Goal: Task Accomplishment & Management: Use online tool/utility

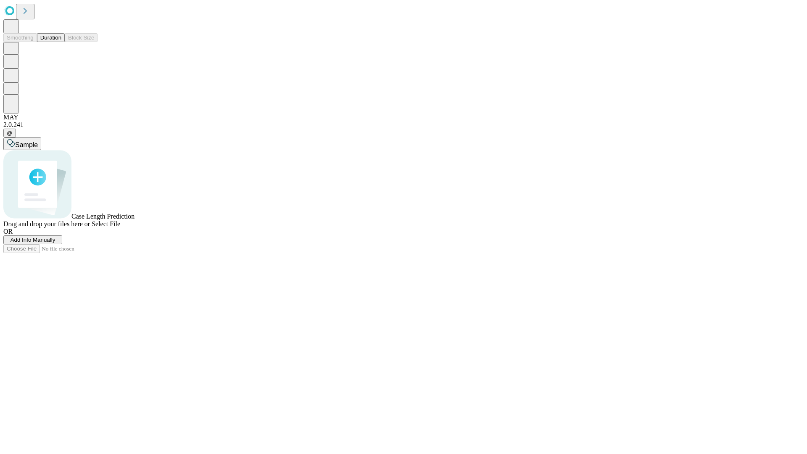
click at [61, 42] on button "Duration" at bounding box center [51, 37] width 28 height 9
click at [55, 243] on span "Add Info Manually" at bounding box center [33, 240] width 45 height 6
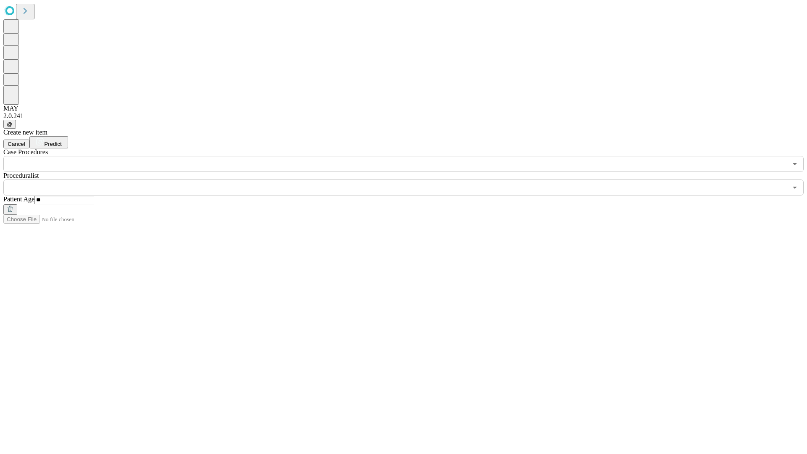
type input "**"
click at [409, 180] on input "text" at bounding box center [395, 188] width 784 height 16
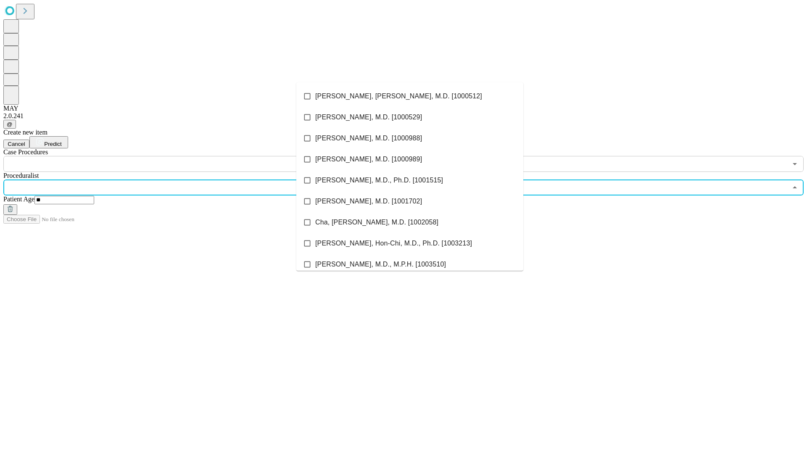
click at [410, 96] on li "[PERSON_NAME], [PERSON_NAME], M.D. [1000512]" at bounding box center [409, 96] width 227 height 21
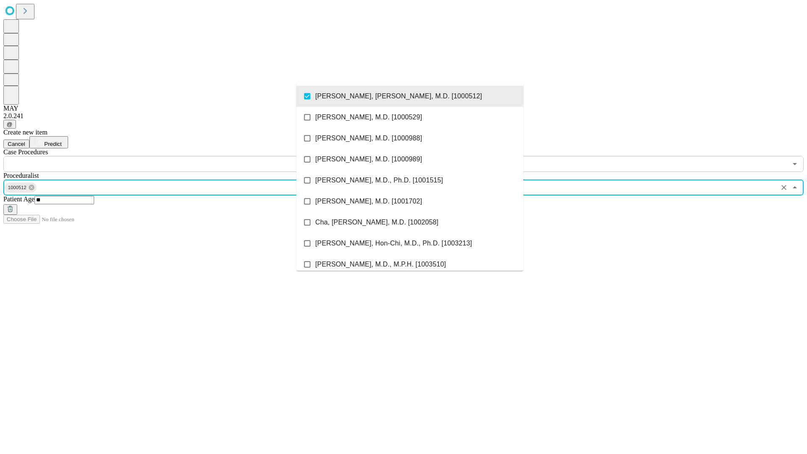
click at [177, 156] on input "text" at bounding box center [395, 164] width 784 height 16
